Goal: Task Accomplishment & Management: Manage account settings

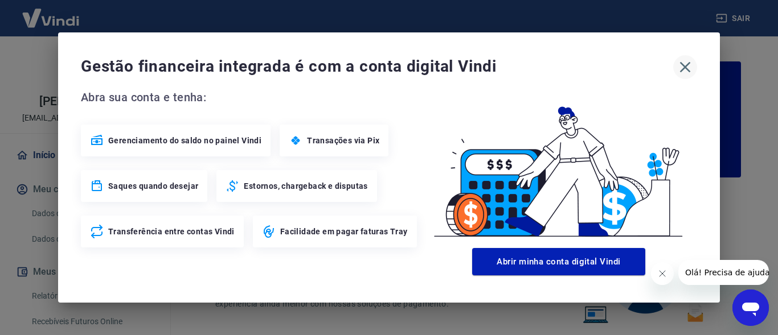
click at [687, 68] on icon "button" at bounding box center [685, 67] width 18 height 18
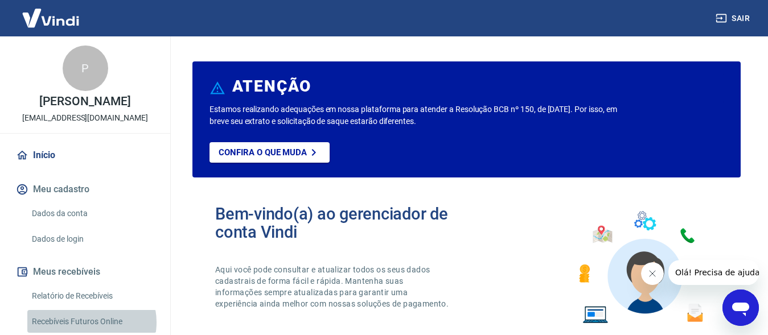
click at [91, 322] on link "Recebíveis Futuros Online" at bounding box center [91, 321] width 129 height 23
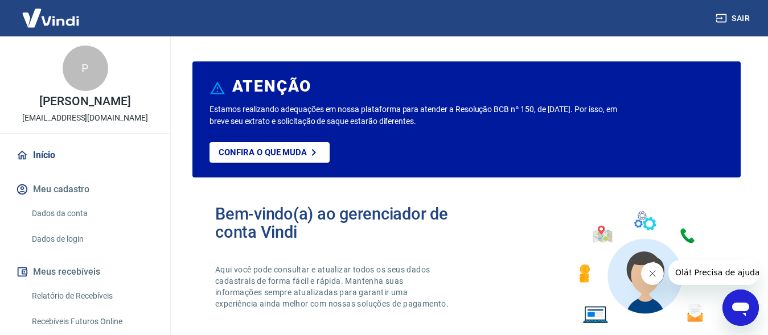
click at [96, 294] on link "Relatório de Recebíveis" at bounding box center [91, 296] width 129 height 23
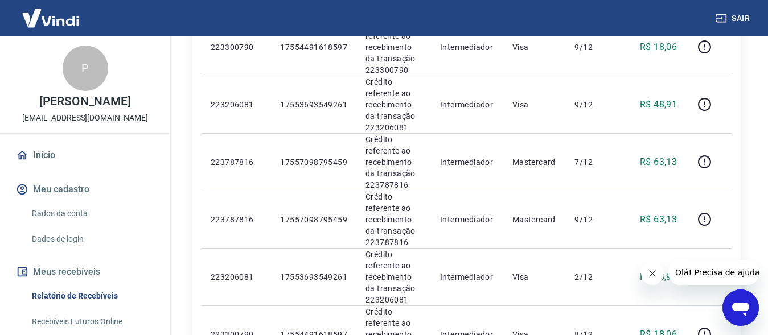
scroll to position [1220, 0]
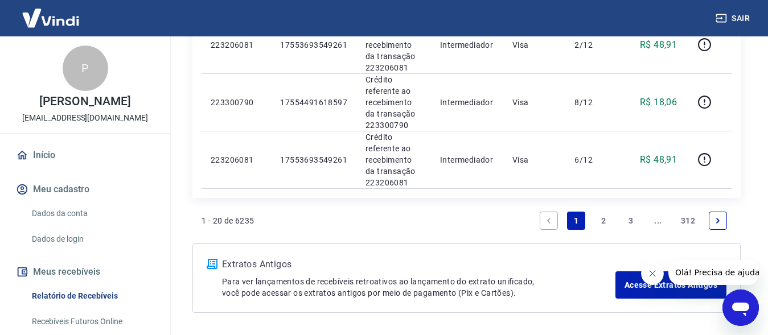
click at [602, 212] on link "2" at bounding box center [604, 221] width 18 height 18
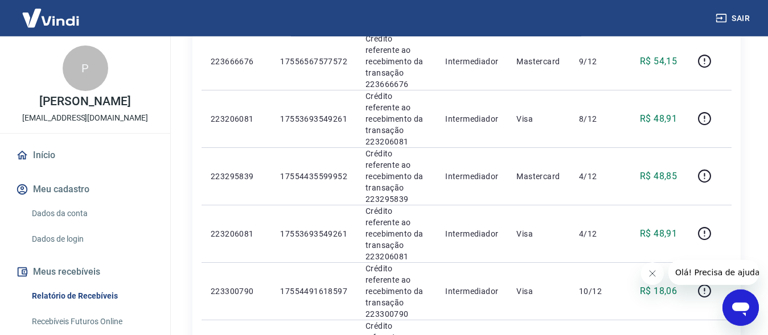
scroll to position [1044, 0]
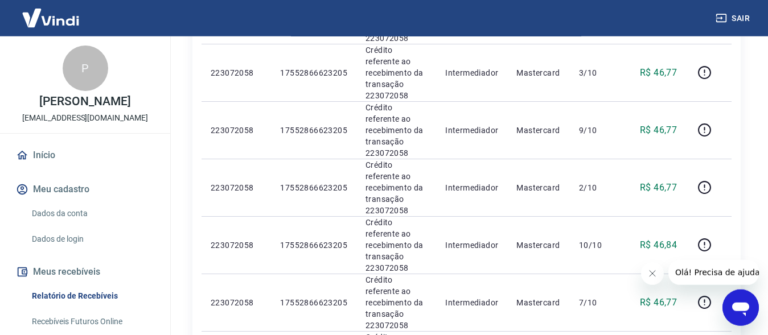
scroll to position [1044, 0]
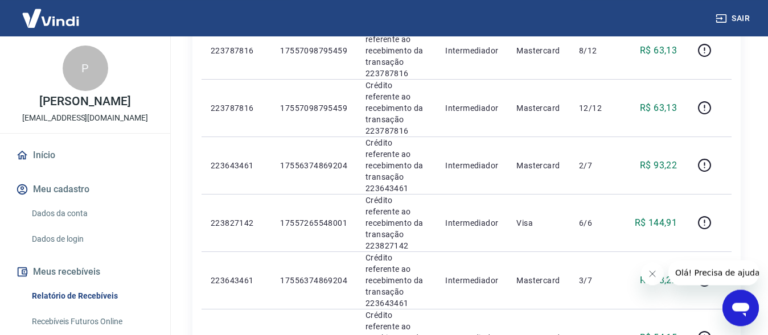
scroll to position [993, 0]
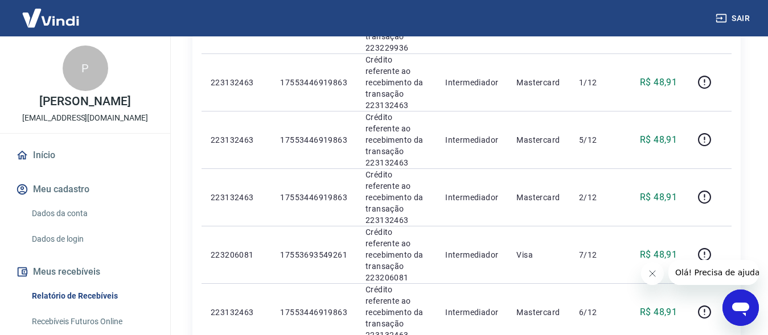
scroll to position [969, 0]
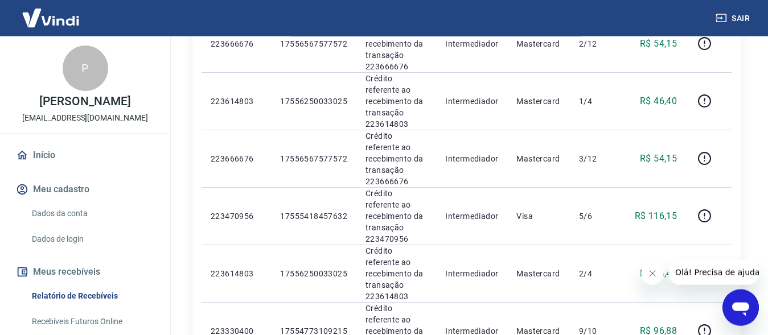
scroll to position [1044, 0]
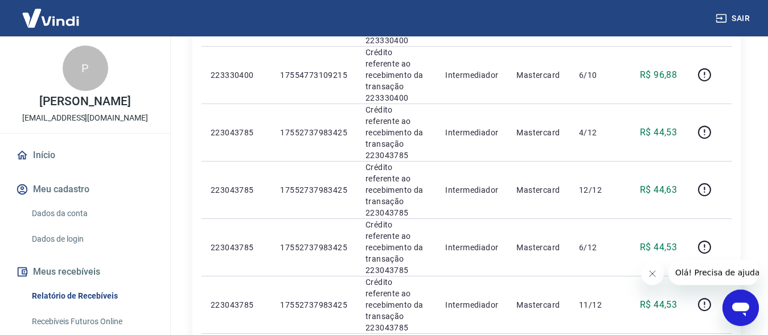
scroll to position [1044, 0]
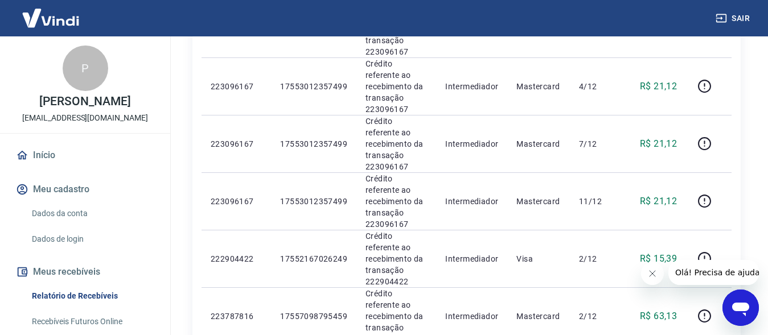
scroll to position [1015, 0]
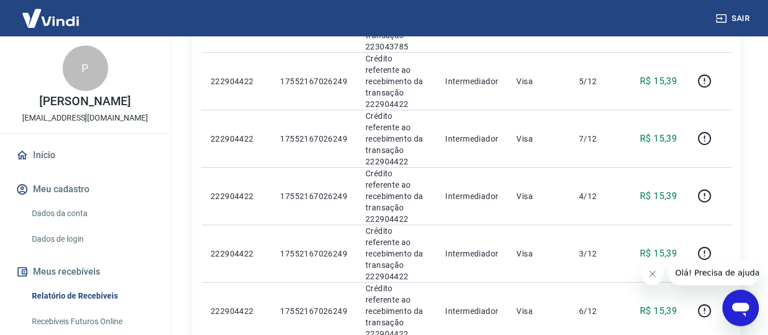
scroll to position [1015, 0]
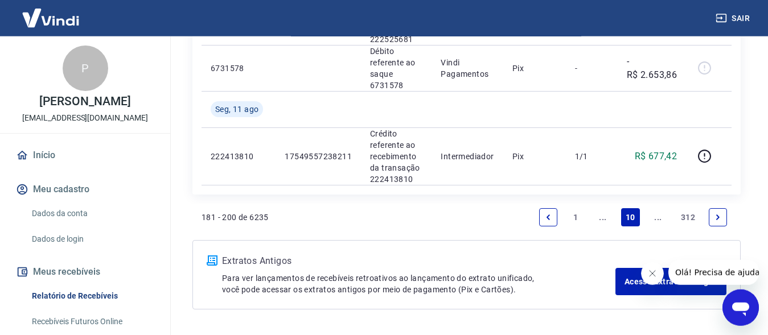
scroll to position [1527, 0]
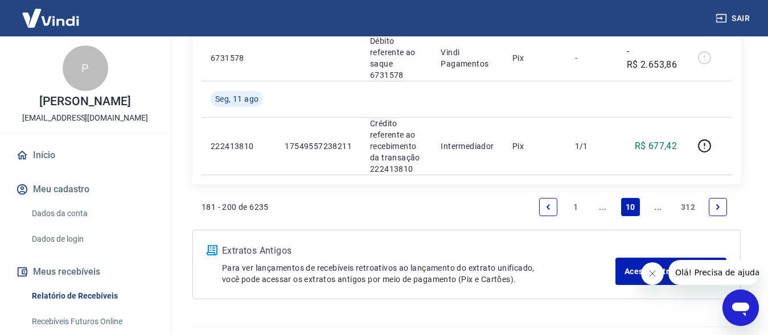
click at [548, 204] on icon "Previous page" at bounding box center [548, 207] width 8 height 8
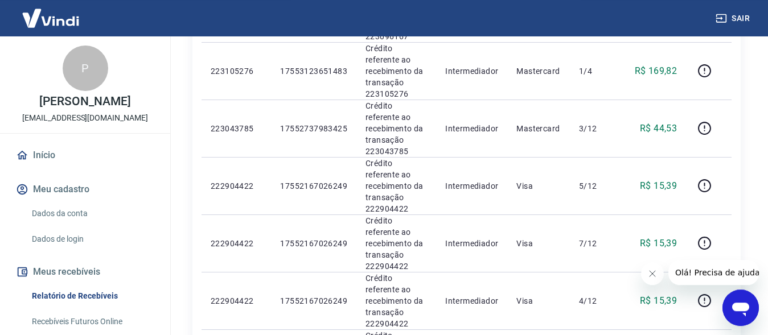
scroll to position [920, 0]
